Goal: Information Seeking & Learning: Learn about a topic

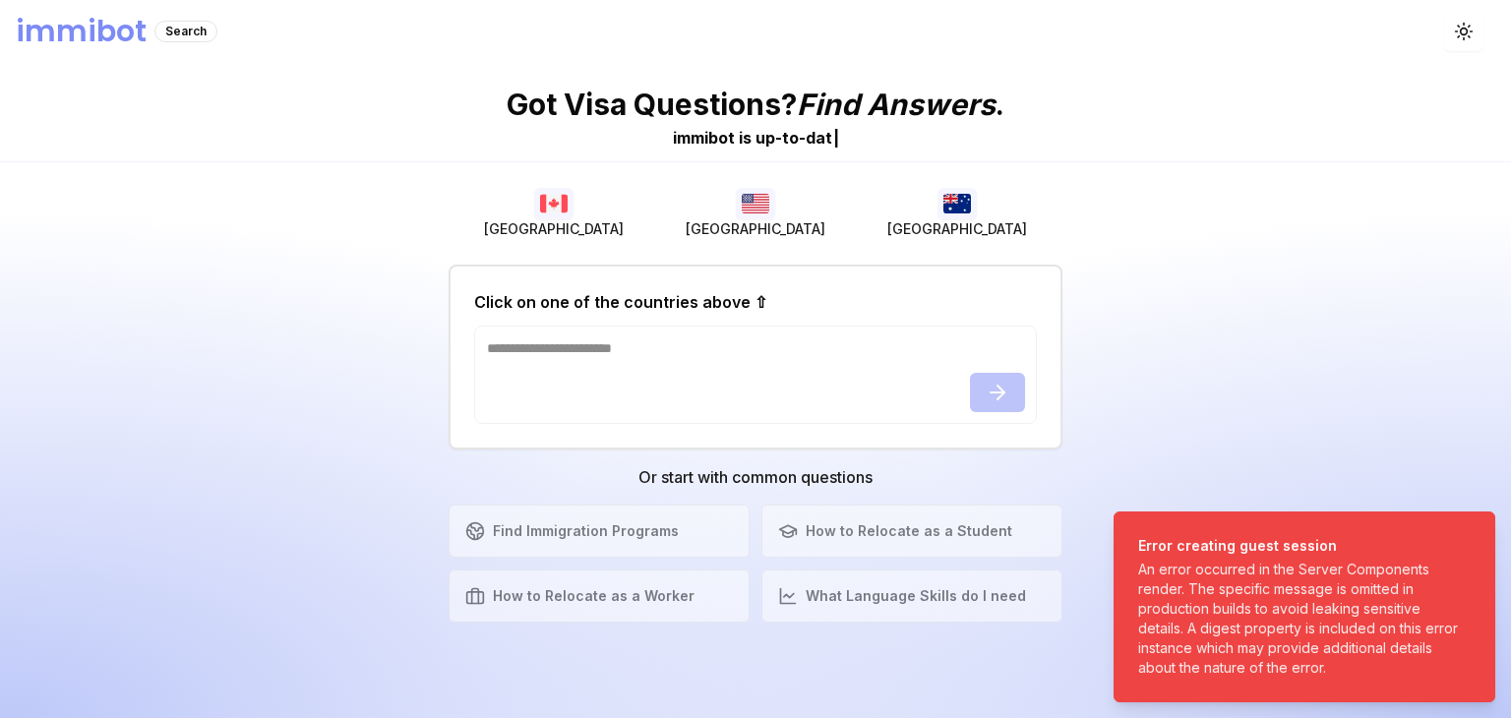
click at [1184, 128] on div "Got Visa Questions? Find Answers . immibot is u p - t o - d a t |" at bounding box center [755, 112] width 1511 height 99
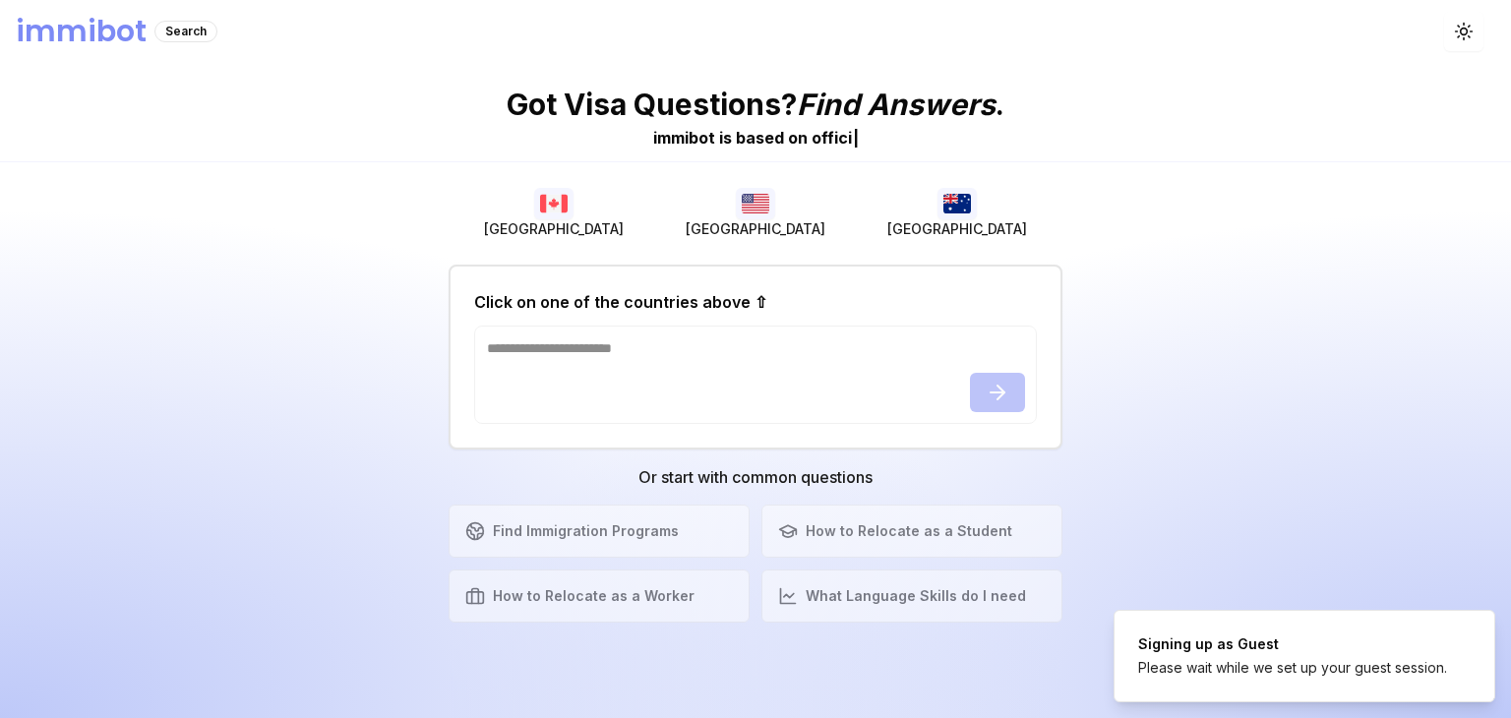
click at [573, 300] on h2 "Click on one of the countries above ⇧" at bounding box center [620, 302] width 293 height 24
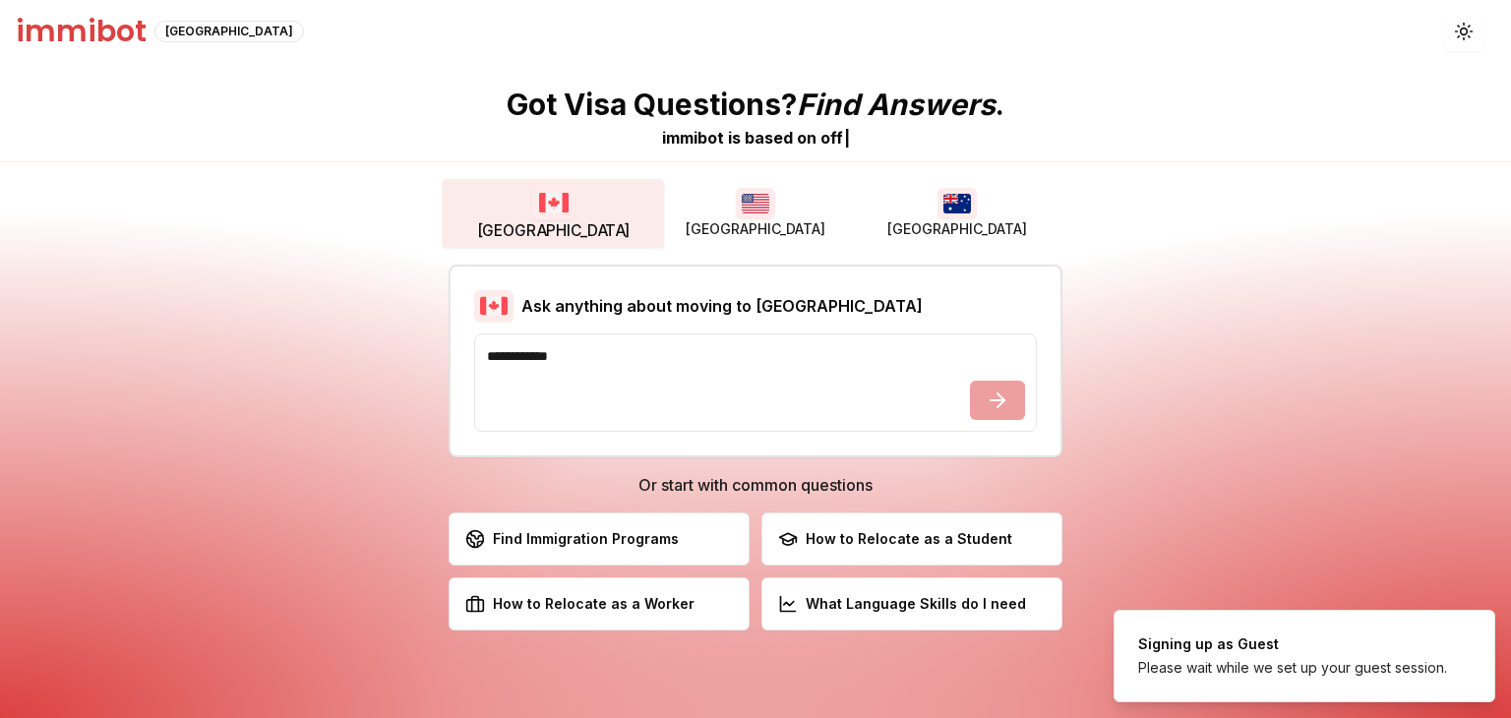
click at [548, 200] on img "button" at bounding box center [553, 202] width 43 height 34
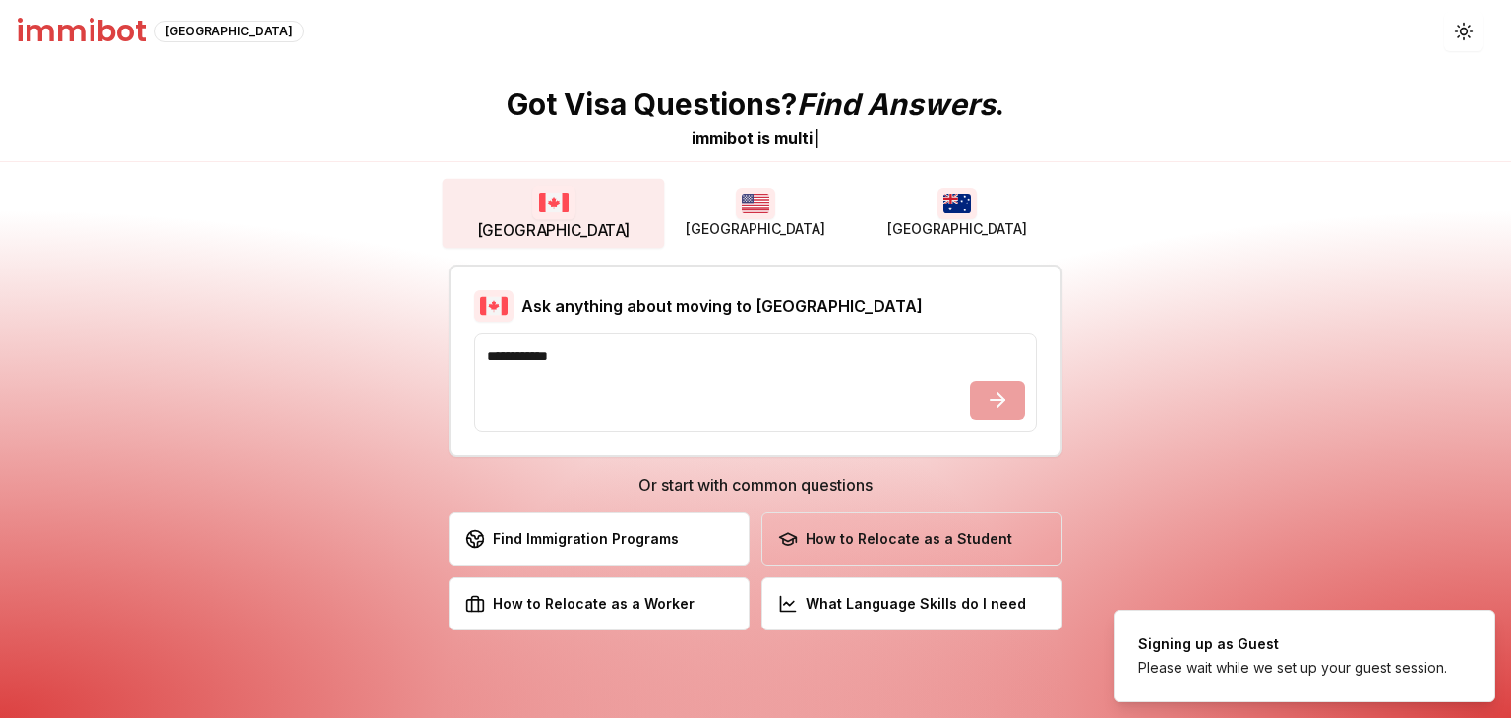
click at [833, 536] on div "How to Relocate as a Student" at bounding box center [895, 539] width 234 height 20
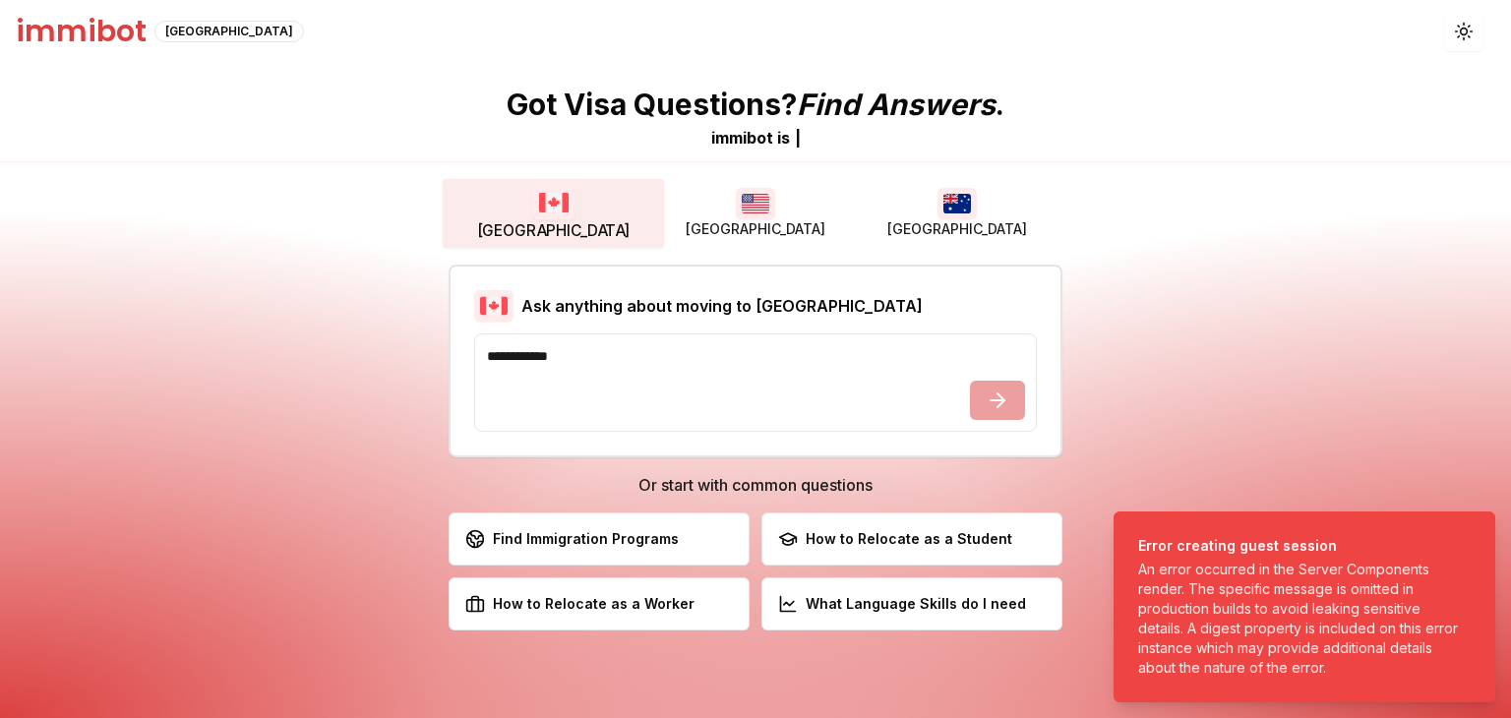
click at [51, 21] on h1 "immibot" at bounding box center [81, 31] width 131 height 35
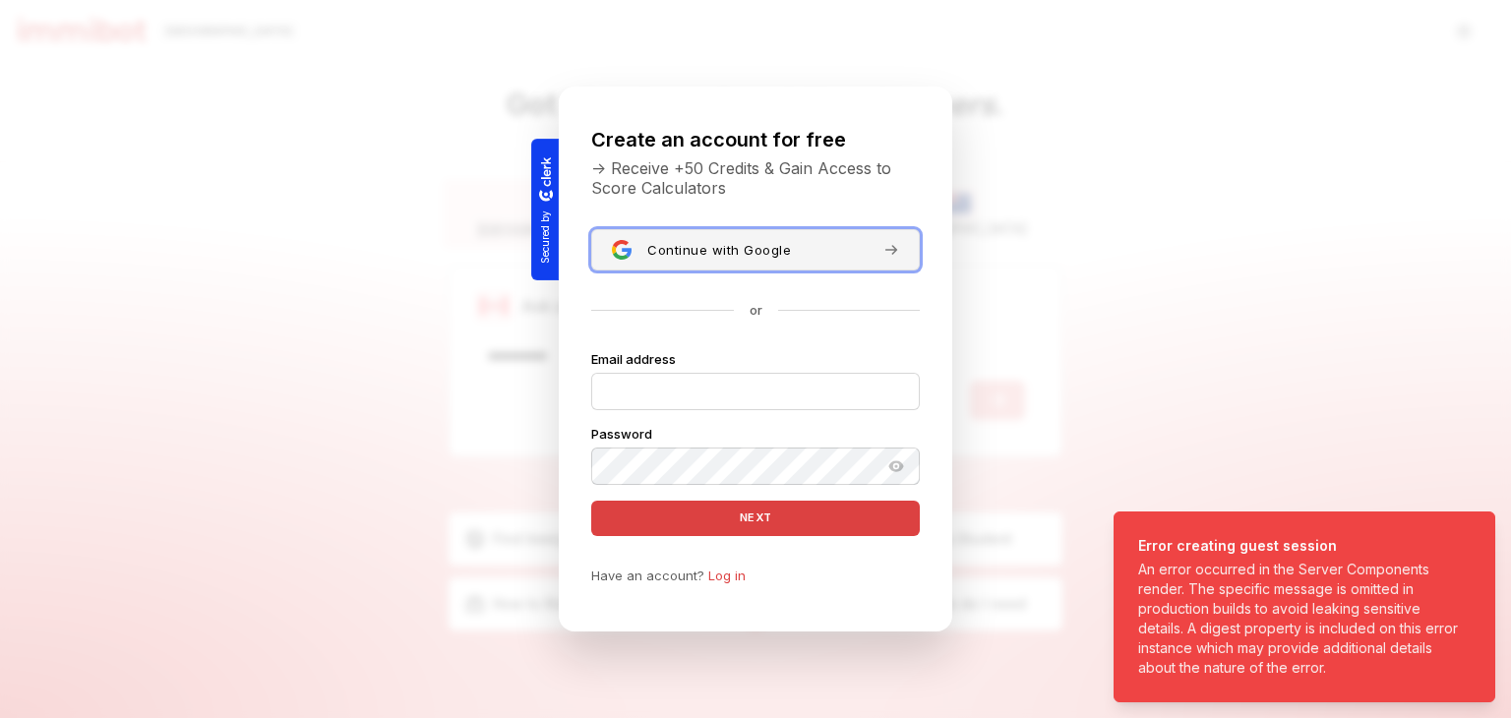
click at [695, 245] on span "Continue with Google" at bounding box center [719, 250] width 144 height 16
